Goal: Obtain resource: Obtain resource

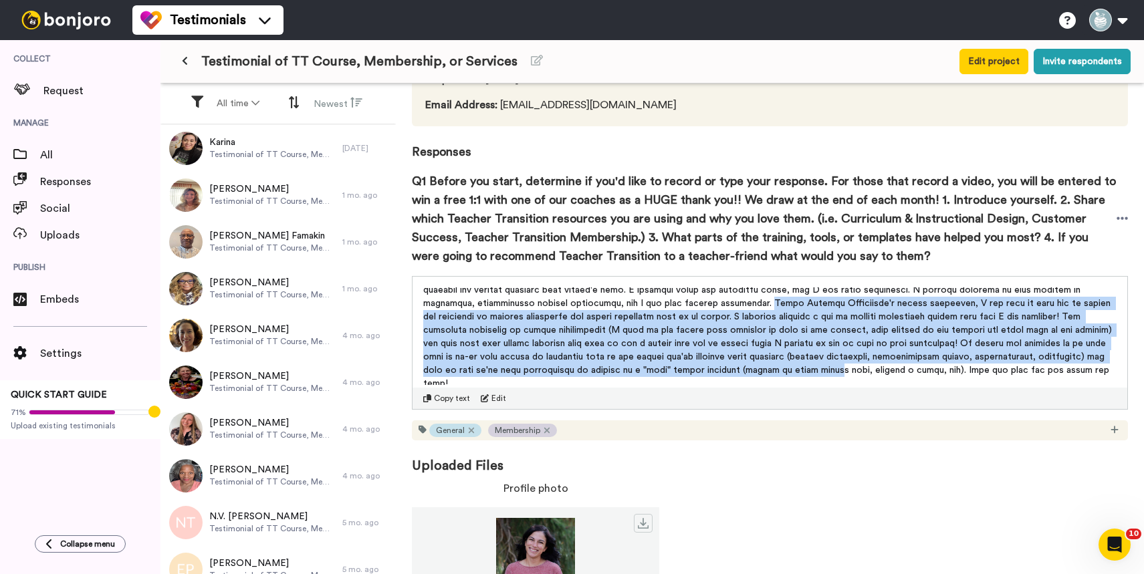
scroll to position [36, 0]
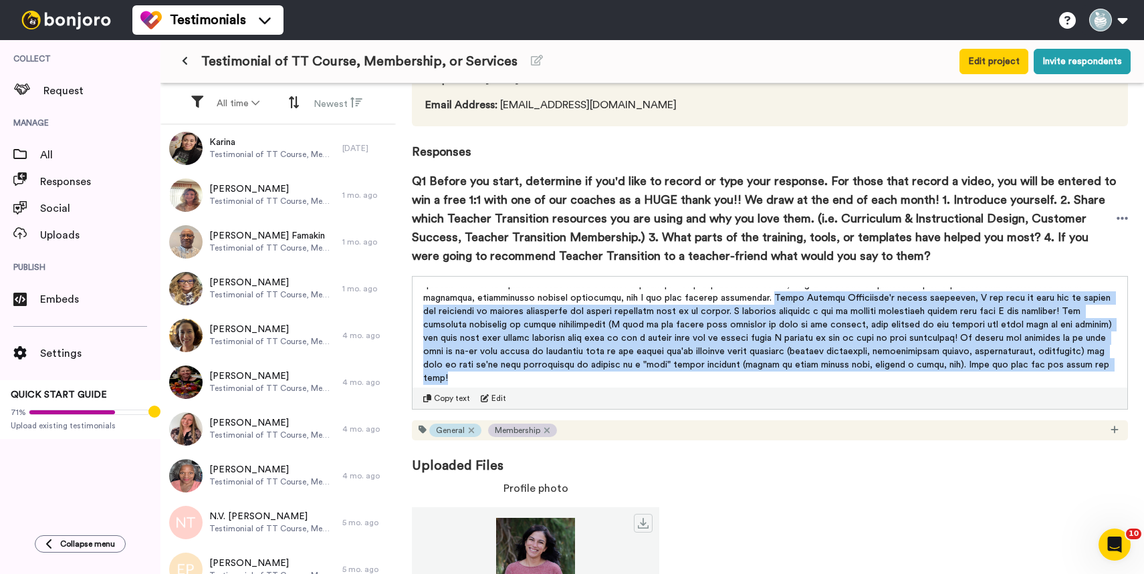
drag, startPoint x: 655, startPoint y: 298, endPoint x: 854, endPoint y: 382, distance: 215.4
click at [854, 382] on p at bounding box center [769, 318] width 693 height 134
copy span "Using Teacher Transition's resume resources, I was able to pull out my skills a…"
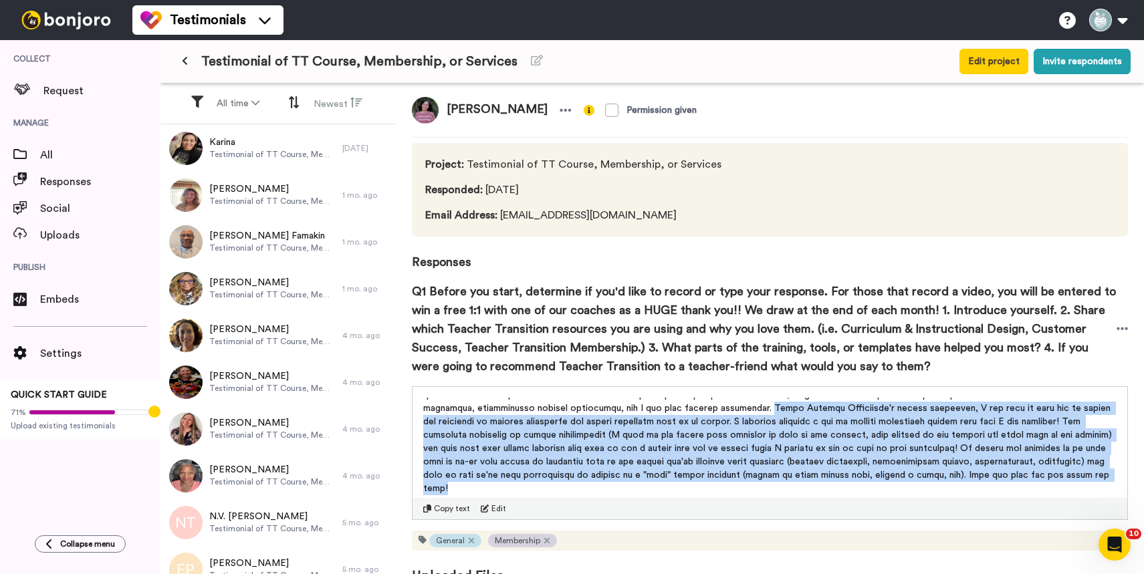
scroll to position [0, 0]
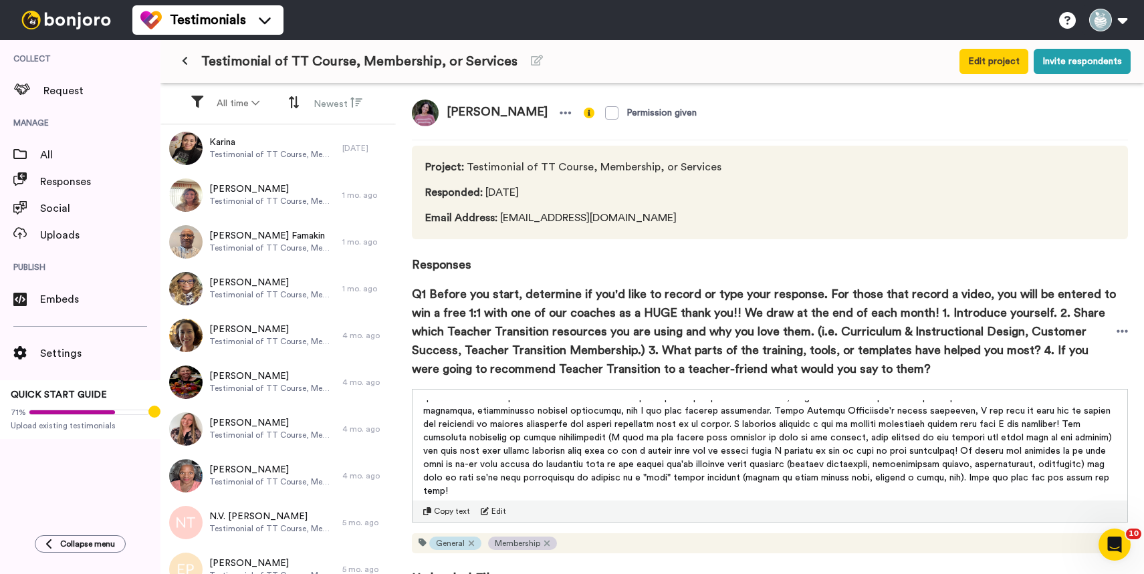
click at [442, 511] on span "Copy text" at bounding box center [452, 511] width 36 height 11
drag, startPoint x: 448, startPoint y: 111, endPoint x: 499, endPoint y: 110, distance: 50.8
click at [499, 110] on span "Marianthi McElwee" at bounding box center [496, 113] width 117 height 27
copy span "Marianthi"
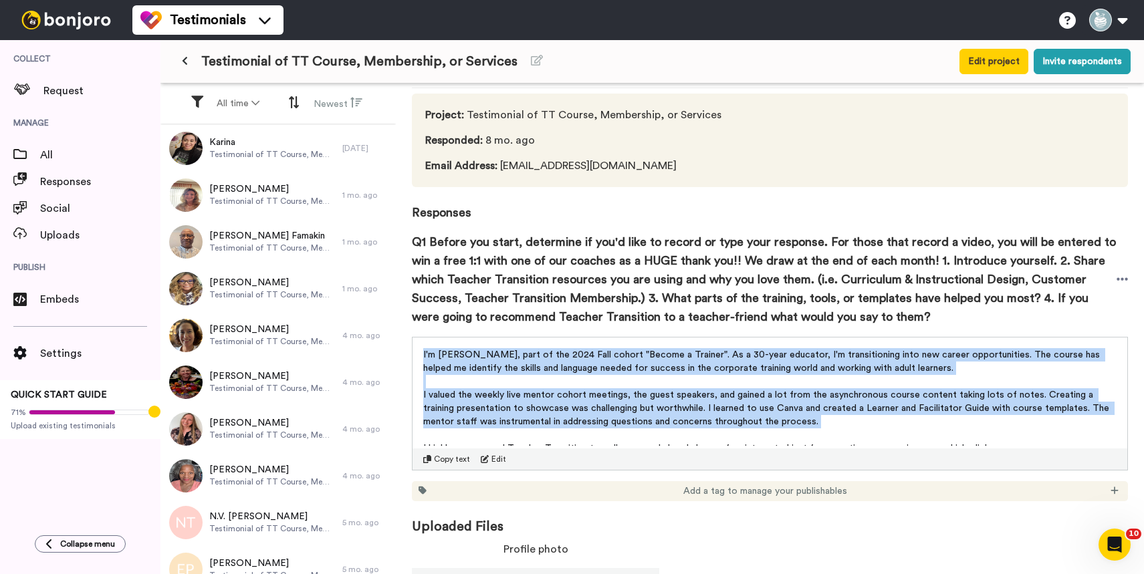
scroll to position [9, 0]
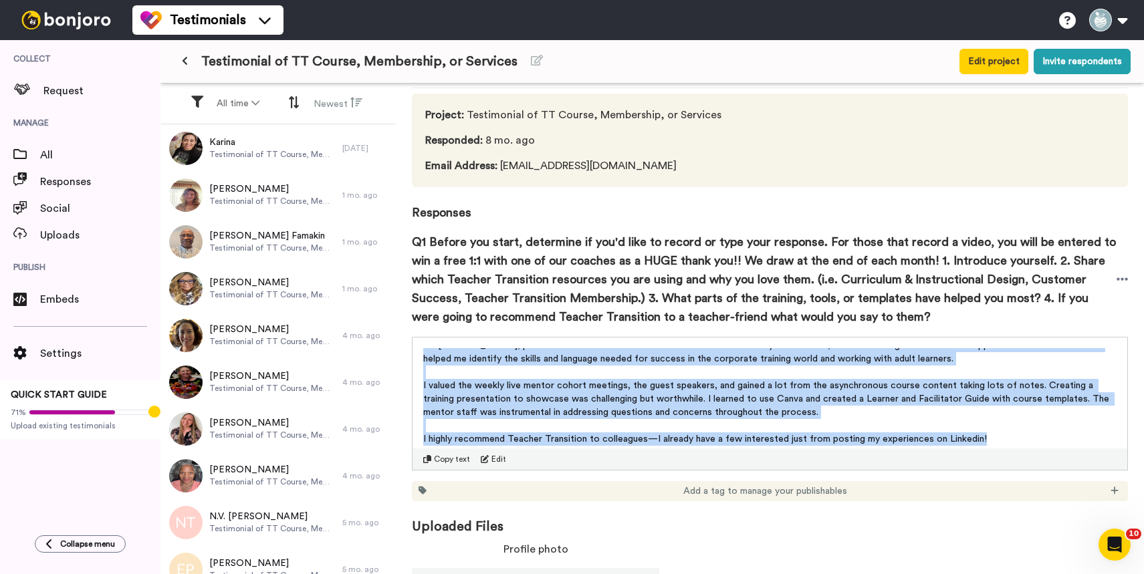
drag, startPoint x: 422, startPoint y: 353, endPoint x: 1010, endPoint y: 440, distance: 594.0
click at [1010, 440] on div "I'm Kelly Meyers-Wagner, part of the 2024 Fall cohort "Become a Trainer". As a …" at bounding box center [769, 397] width 693 height 98
copy div "I'm Kelly Meyers-Wagner, part of the 2024 Fall cohort "Become a Trainer". As a …"
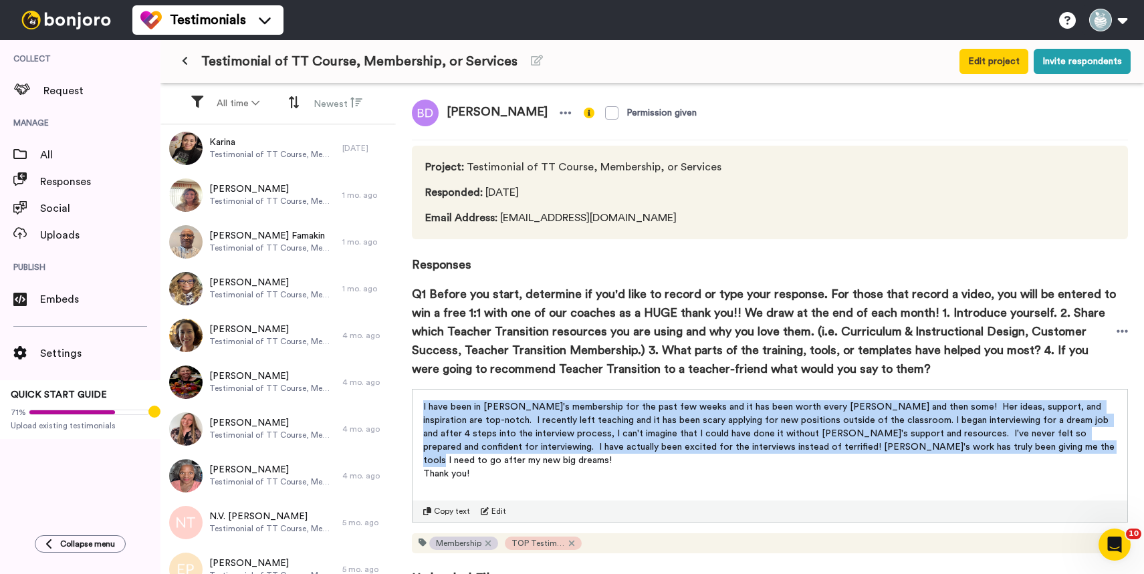
drag, startPoint x: 423, startPoint y: 408, endPoint x: 1020, endPoint y: 451, distance: 598.5
click at [1020, 451] on span "I have been in [PERSON_NAME]'s membership for the past few weeks and it has bee…" at bounding box center [770, 433] width 694 height 63
copy span "I have been in [PERSON_NAME]'s membership for the past few weeks and it has bee…"
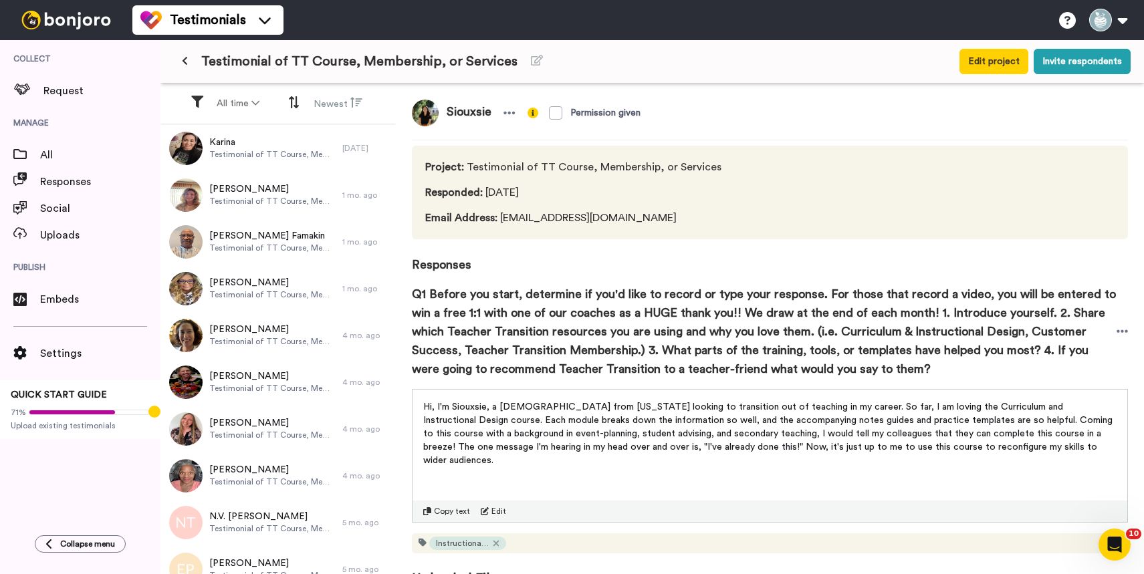
drag, startPoint x: 1045, startPoint y: 431, endPoint x: 1073, endPoint y: 440, distance: 28.7
click at [1077, 442] on span "Hi, I'm Siouxsie, a 26 year old from California looking to transition out of te…" at bounding box center [769, 433] width 692 height 63
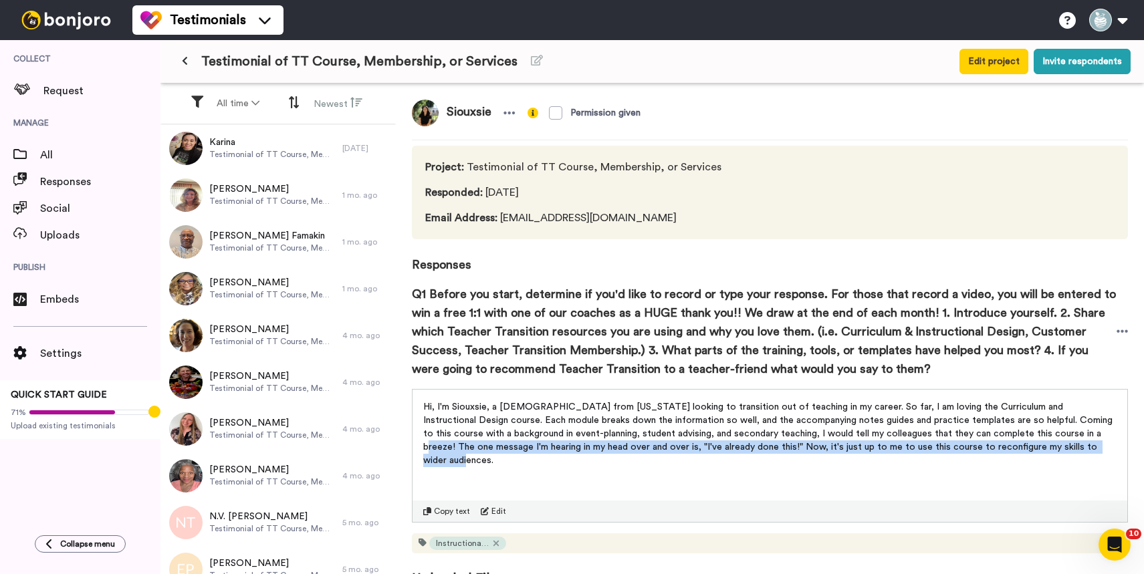
drag, startPoint x: 1043, startPoint y: 432, endPoint x: 1088, endPoint y: 449, distance: 48.0
click at [1088, 449] on p "Hi, I'm Siouxsie, a 26 year old from California looking to transition out of te…" at bounding box center [769, 433] width 693 height 67
copy span "The one message I'm hearing in my head over and over is, "I've already done thi…"
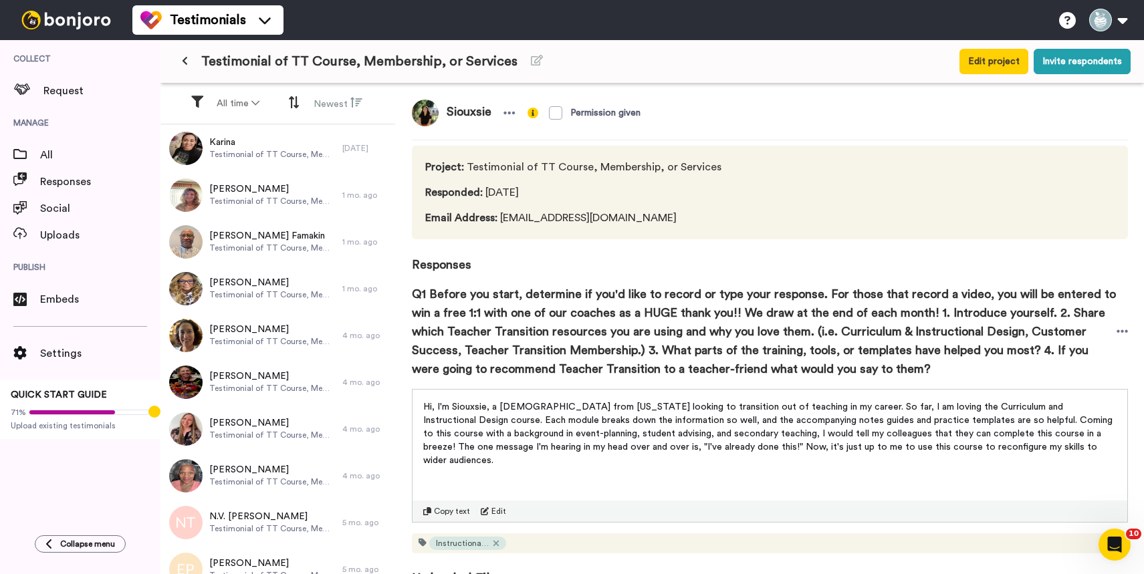
click at [461, 409] on span "Hi, I'm Siouxsie, a 26 year old from California looking to transition out of te…" at bounding box center [769, 433] width 692 height 63
click at [461, 406] on span "Hi, I'm Siouxsie, a 26 year old from California looking to transition out of te…" at bounding box center [769, 433] width 692 height 63
copy span "Siouxsie"
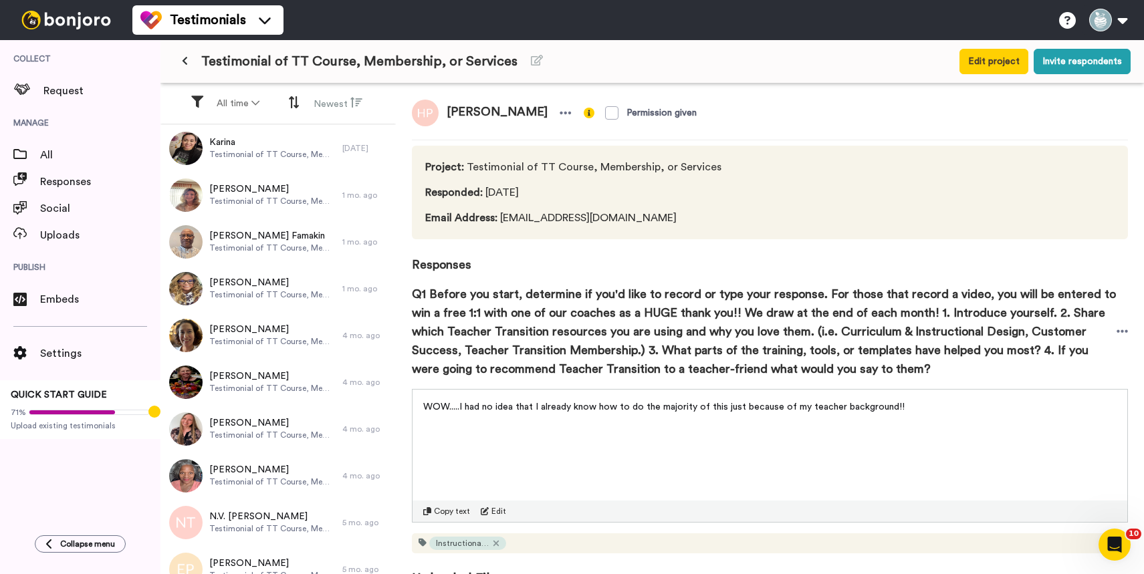
click at [421, 404] on div "WOW.....I had no idea that I already know how to do the majority of this just b…" at bounding box center [769, 403] width 715 height 27
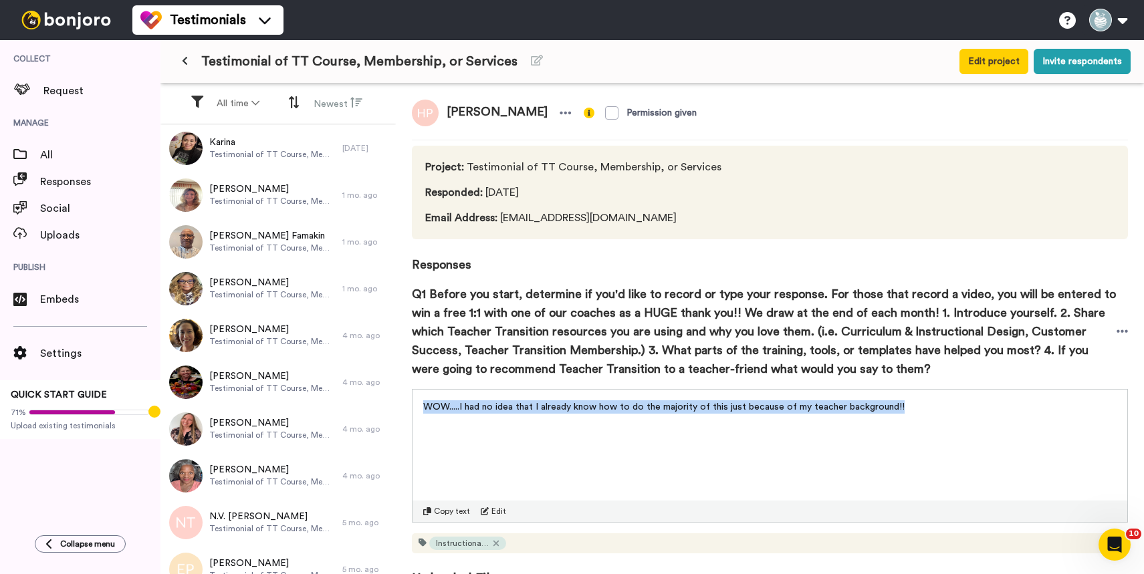
drag, startPoint x: 424, startPoint y: 406, endPoint x: 898, endPoint y: 410, distance: 474.6
click at [898, 410] on p "WOW.....I had no idea that I already know how to do the majority of this just b…" at bounding box center [769, 406] width 693 height 13
copy span "WOW.....I had no idea that I already know how to do the majority of this just b…"
